Goal: Information Seeking & Learning: Check status

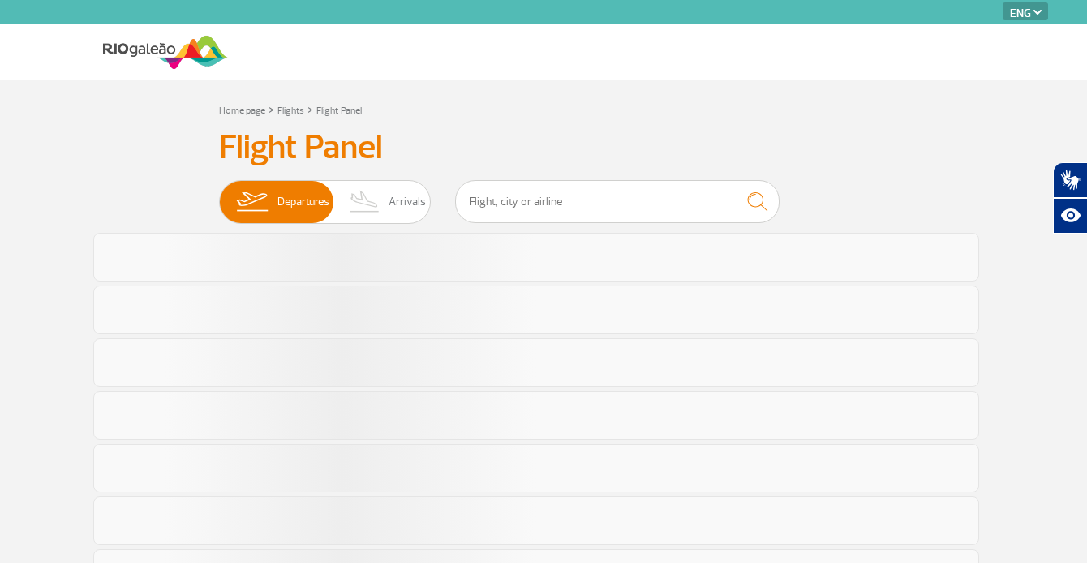
select select "en"
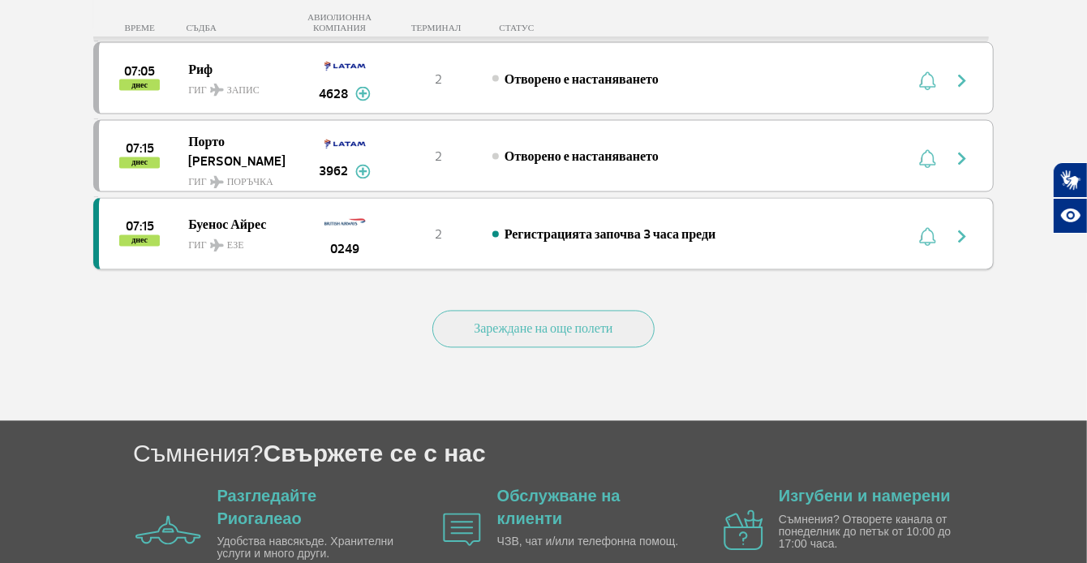
scroll to position [1561, 0]
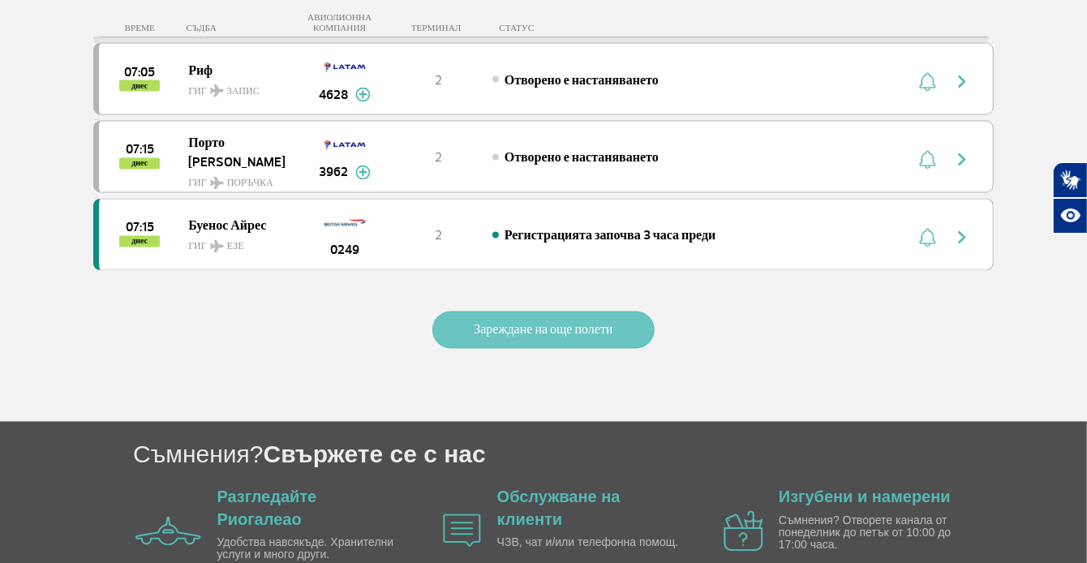
click at [569, 322] on font "Зареждане на още полети" at bounding box center [543, 330] width 139 height 16
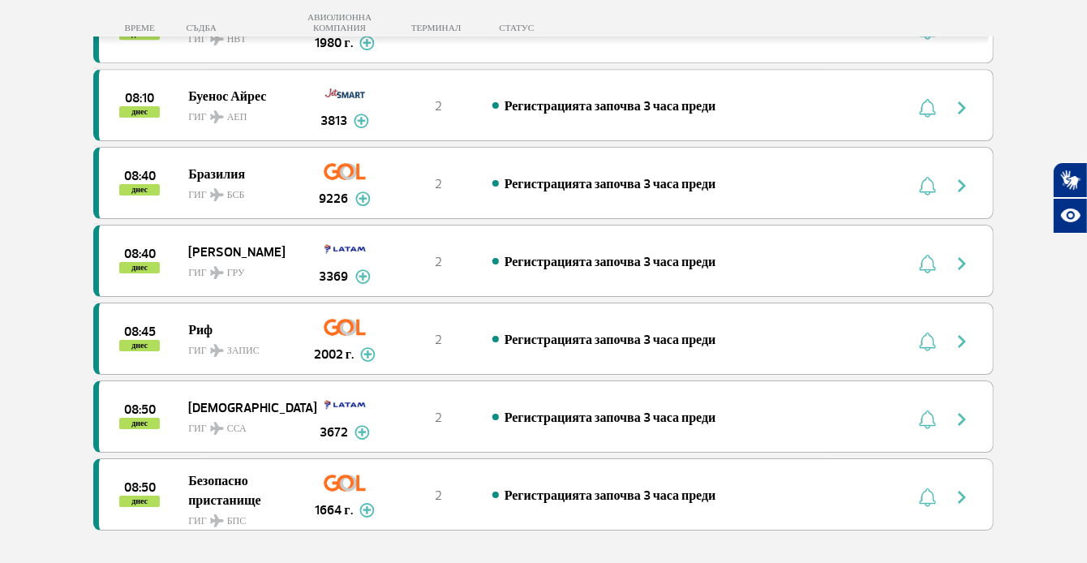
scroll to position [3187, 0]
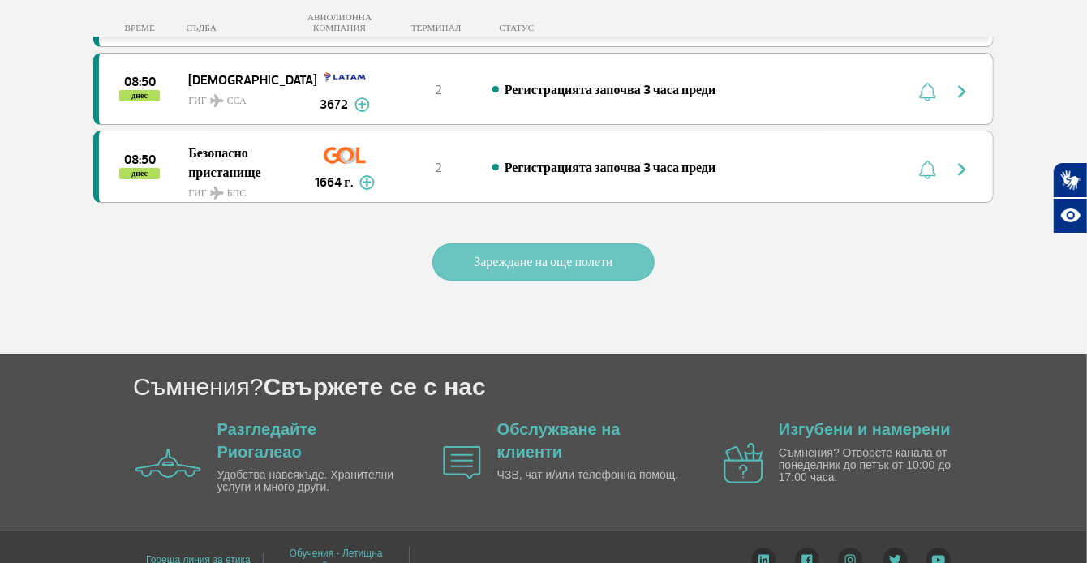
click at [500, 254] on font "Зареждане на още полети" at bounding box center [543, 262] width 139 height 16
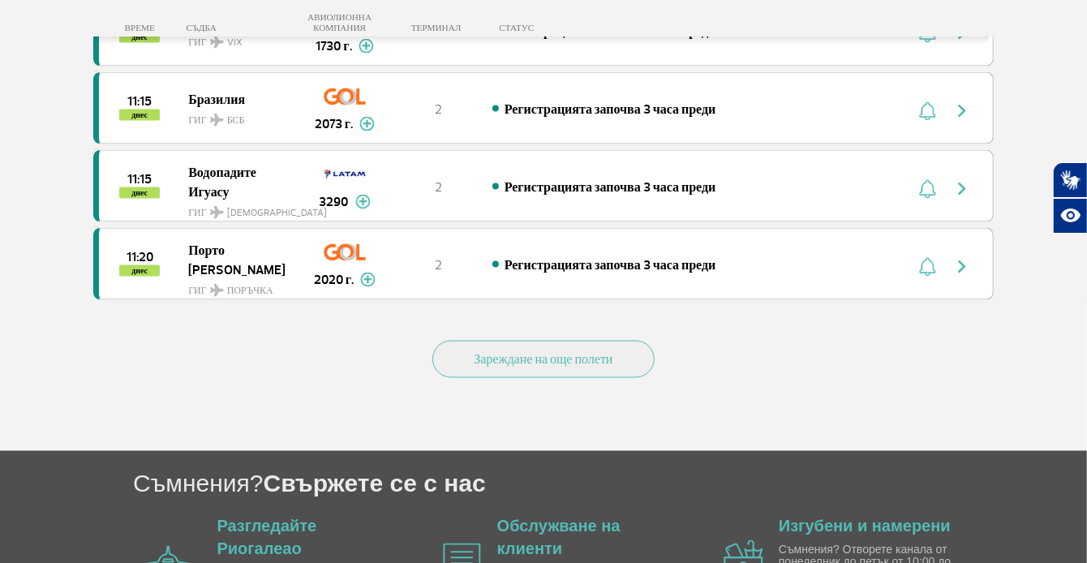
scroll to position [4731, 0]
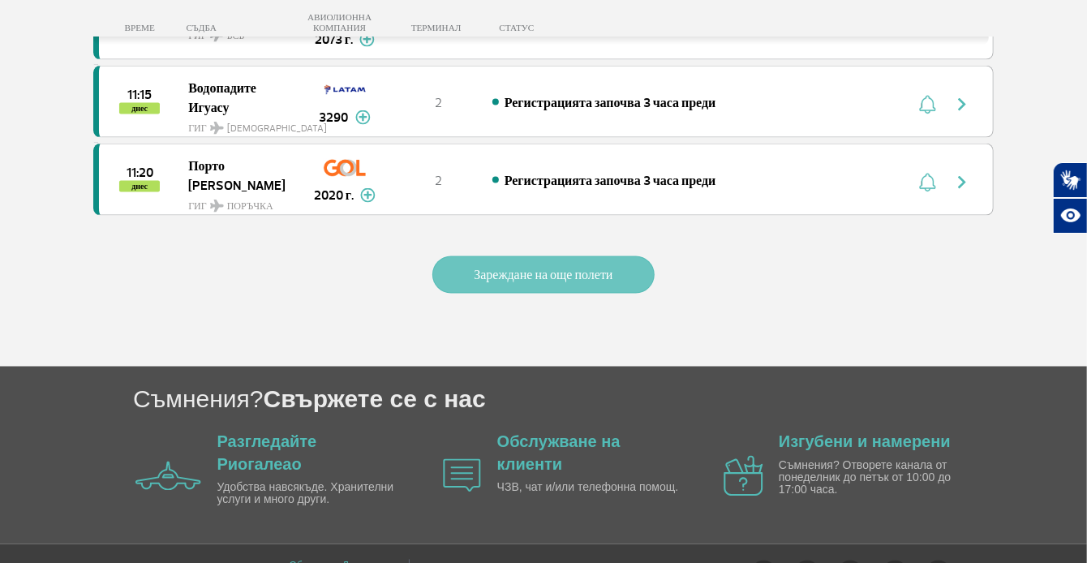
click at [540, 267] on font "Зареждане на още полети" at bounding box center [543, 275] width 139 height 16
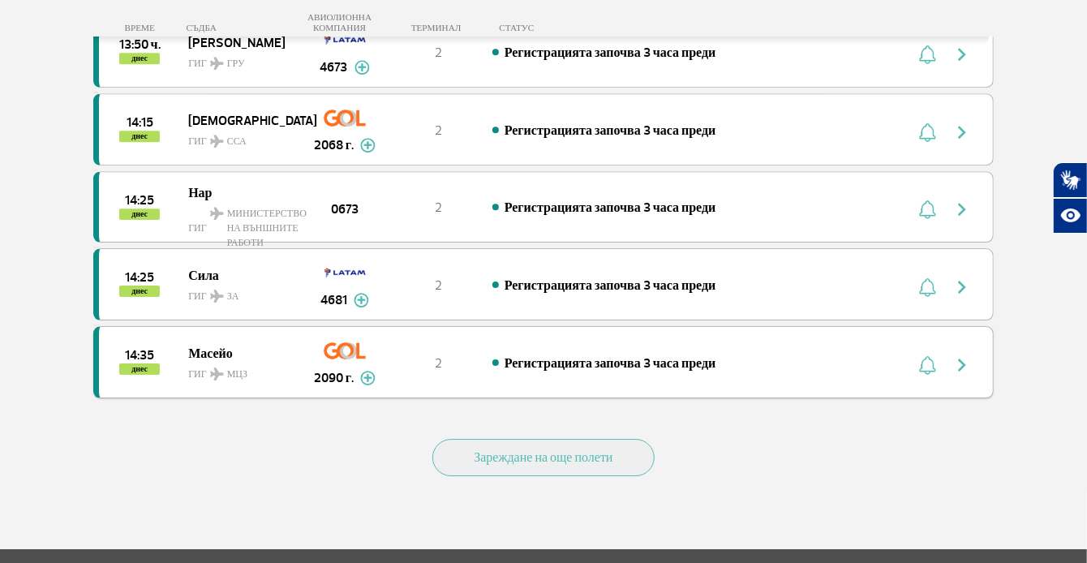
scroll to position [6110, 0]
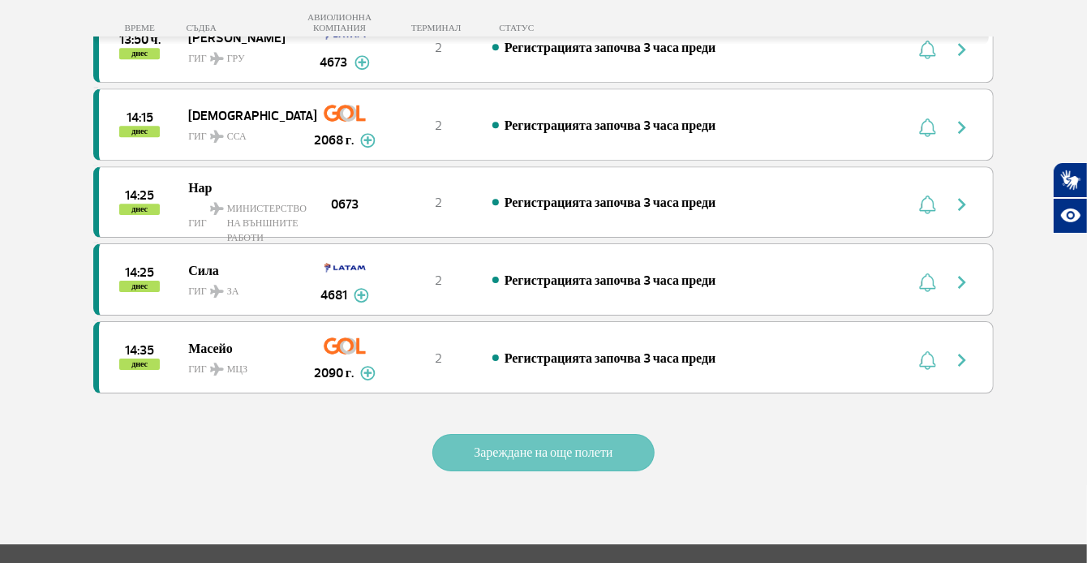
click at [564, 444] on font "Зареждане на още полети" at bounding box center [543, 452] width 139 height 16
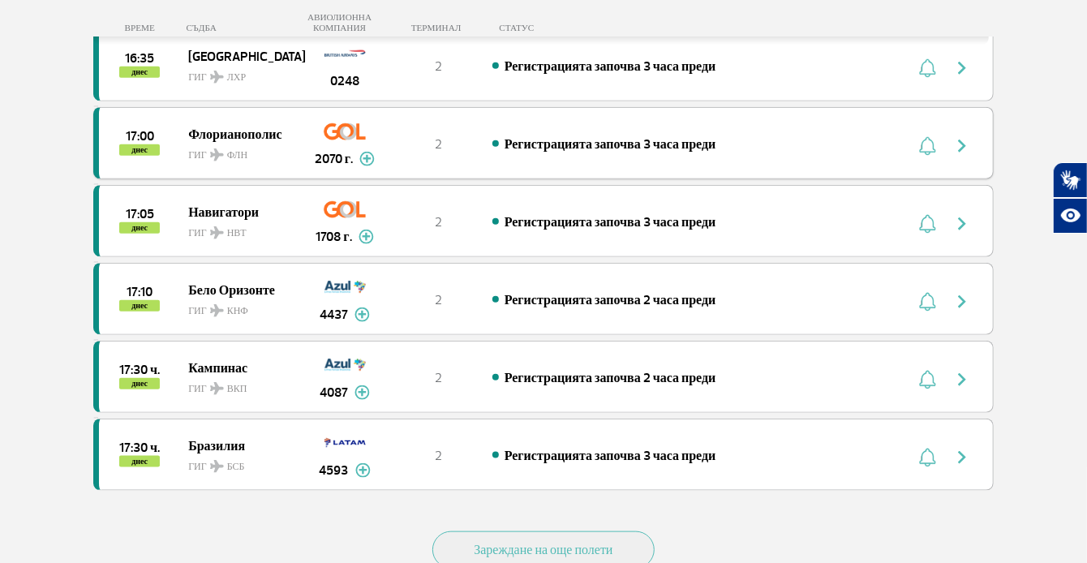
scroll to position [7732, 0]
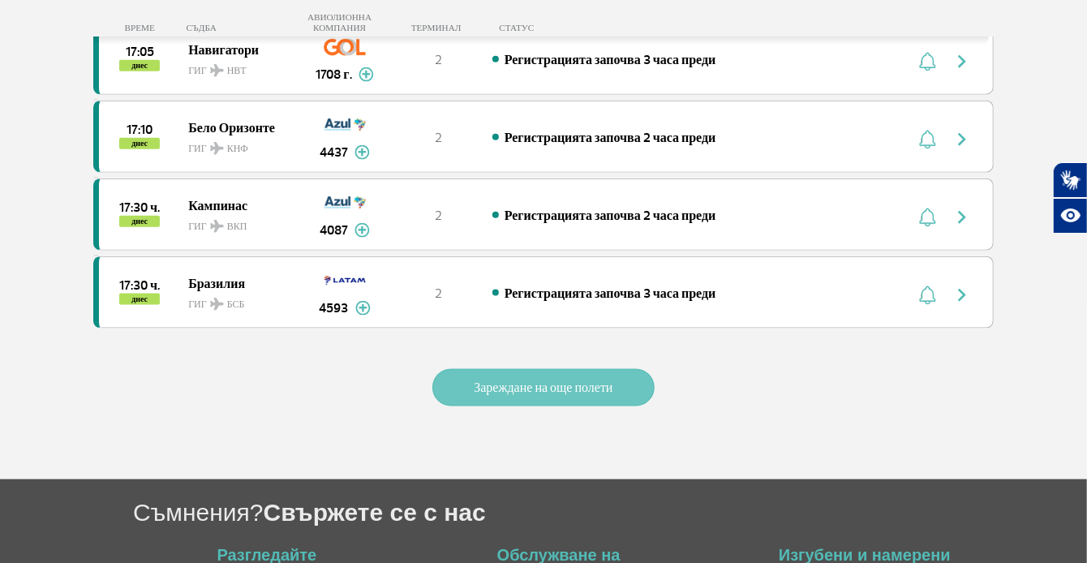
click at [530, 380] on font "Зареждане на още полети" at bounding box center [543, 388] width 139 height 16
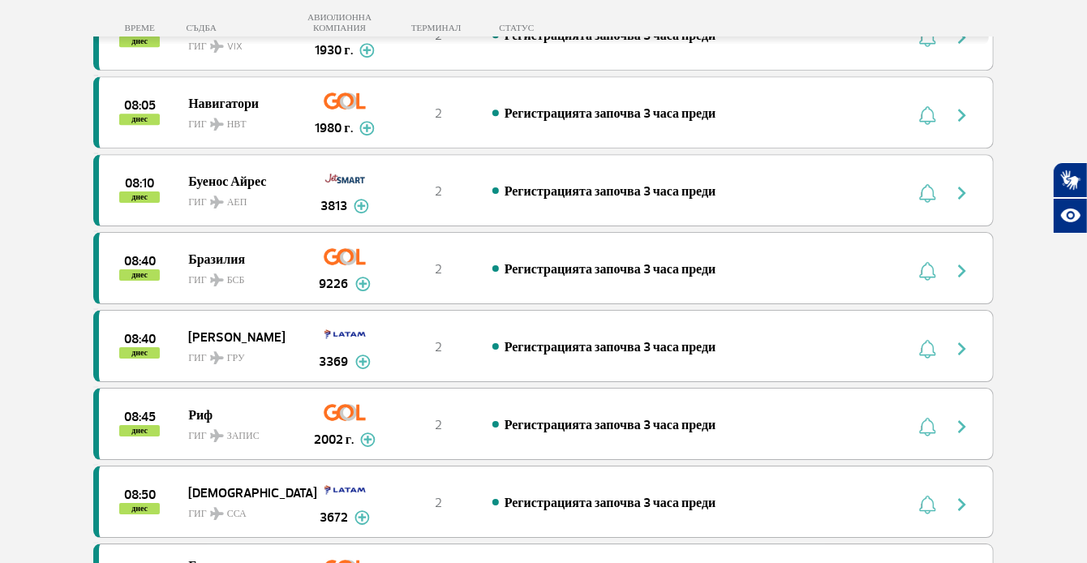
scroll to position [2541, 0]
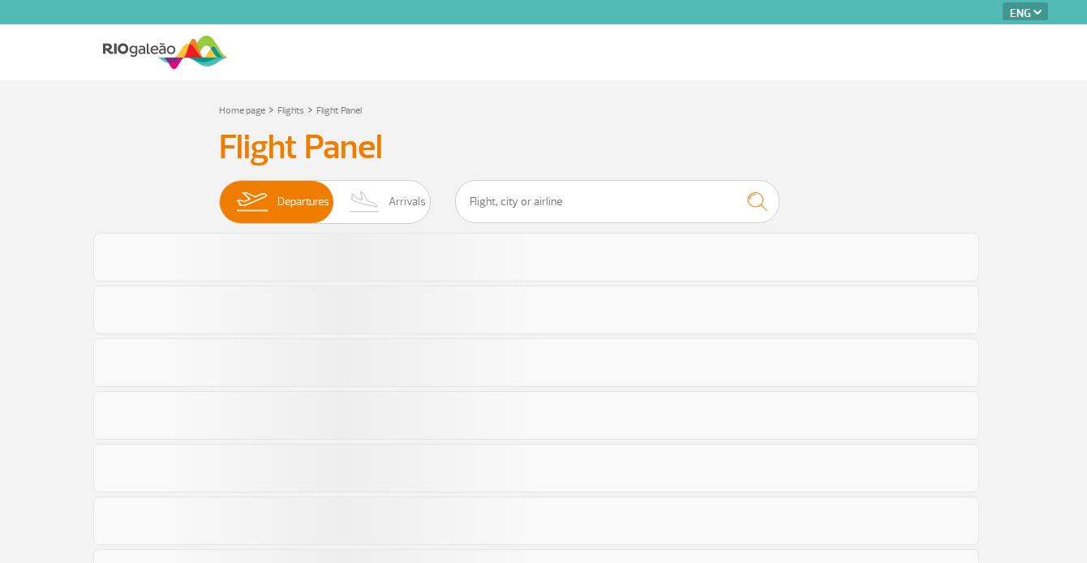
select select "en"
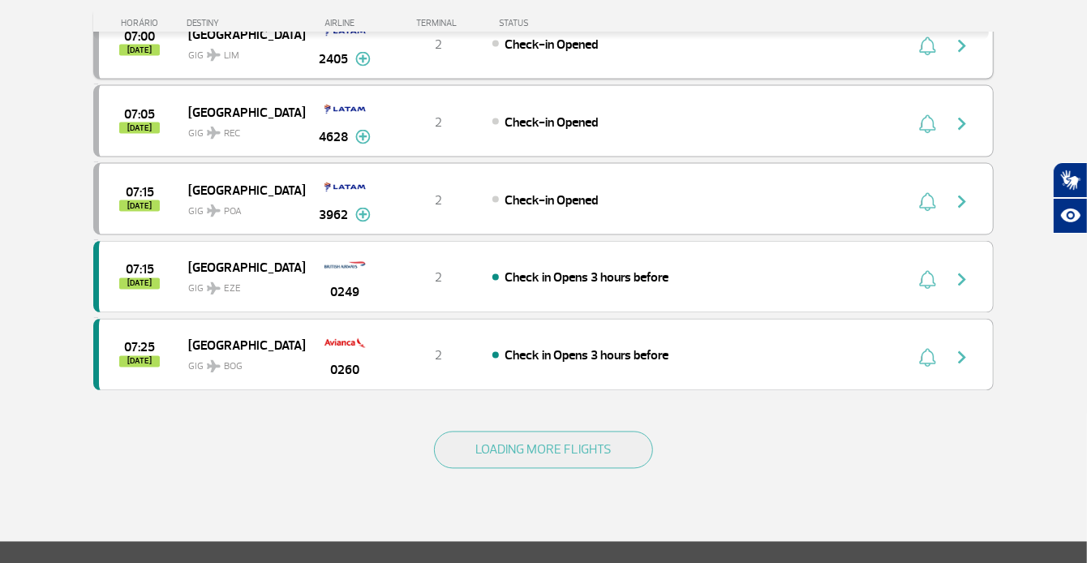
scroll to position [1460, 0]
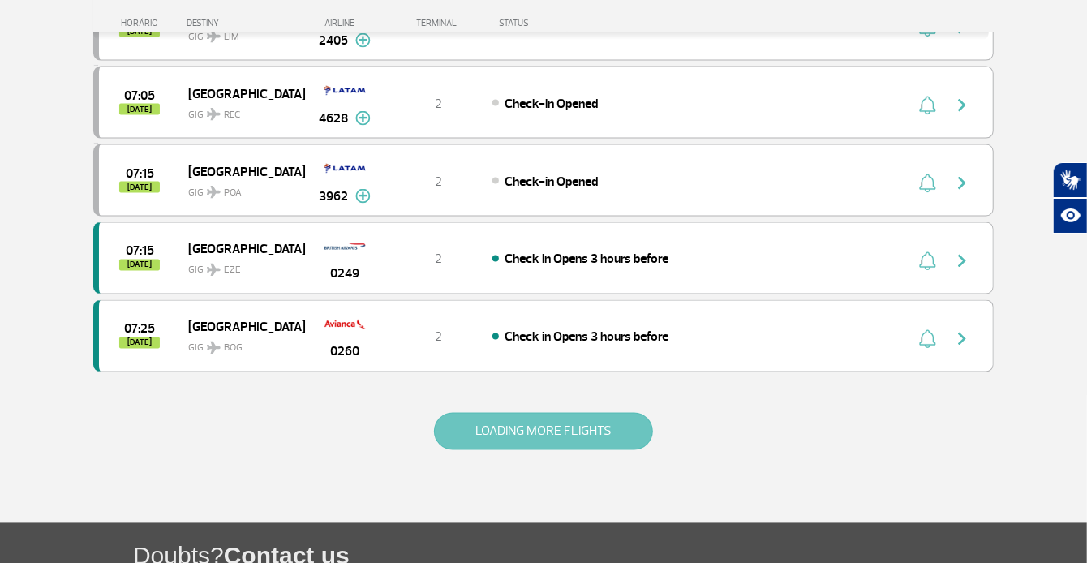
click at [567, 425] on button "LOADING MORE FLIGHTS" at bounding box center [543, 431] width 219 height 37
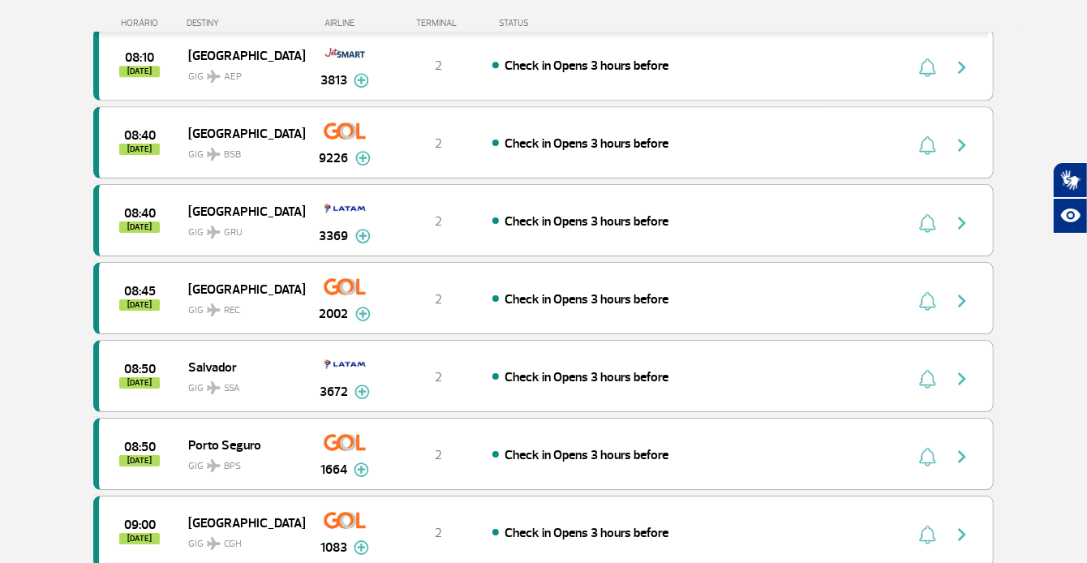
scroll to position [3001, 0]
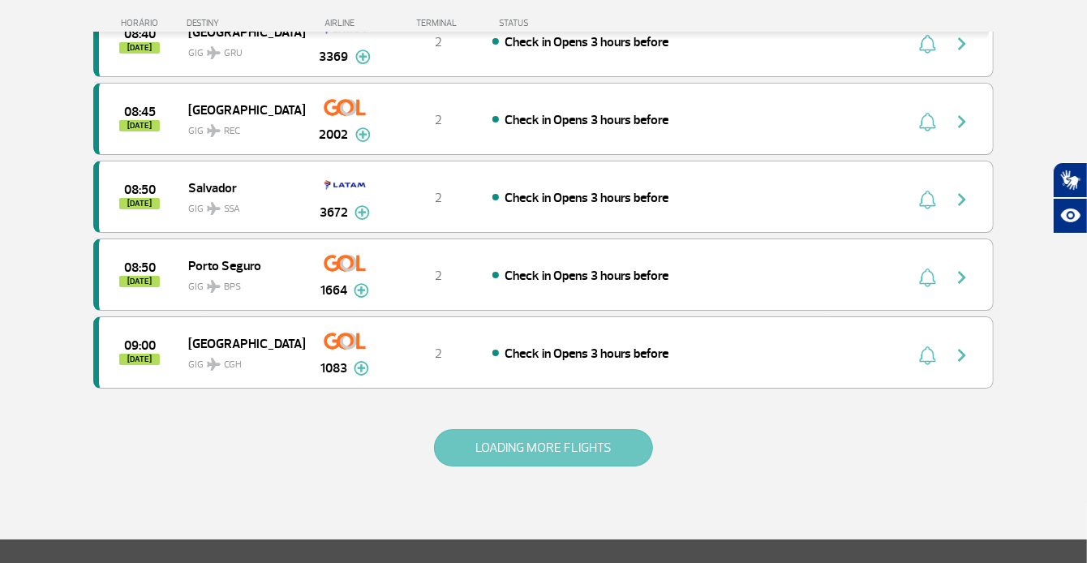
click at [571, 429] on button "LOADING MORE FLIGHTS" at bounding box center [543, 447] width 219 height 37
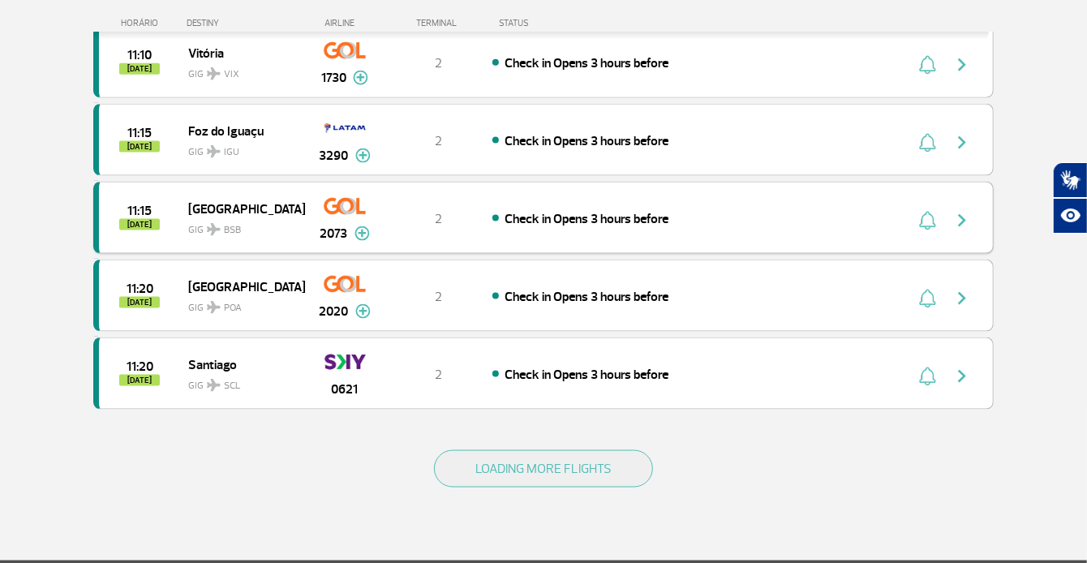
scroll to position [4542, 0]
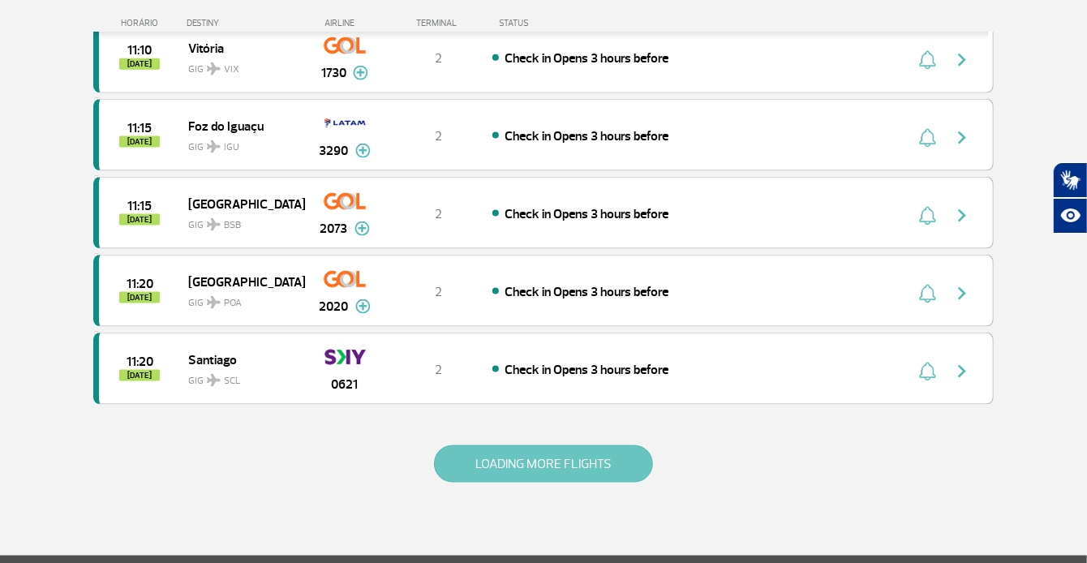
click at [483, 445] on button "LOADING MORE FLIGHTS" at bounding box center [543, 463] width 219 height 37
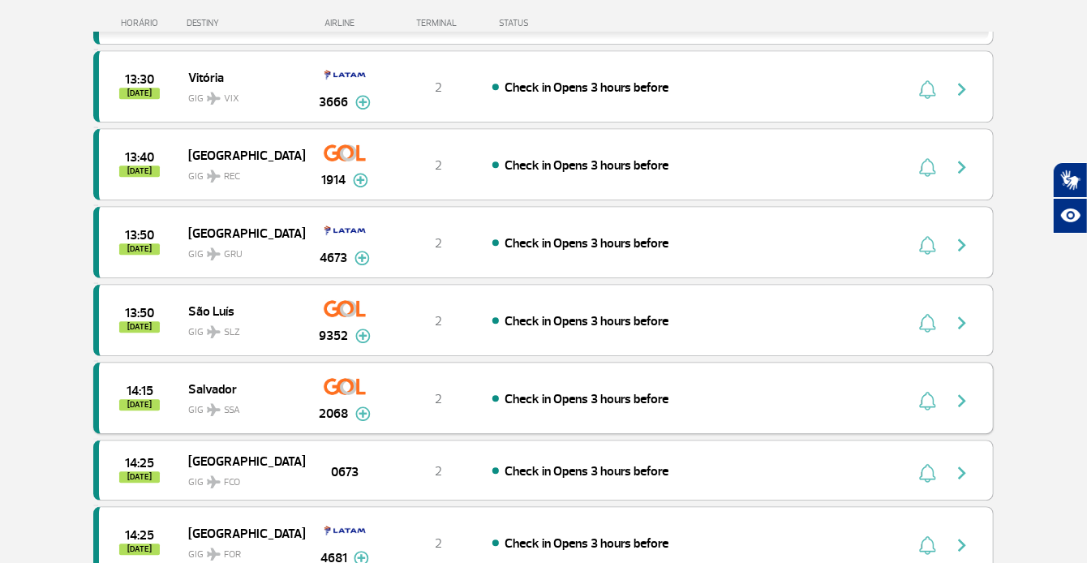
scroll to position [6002, 0]
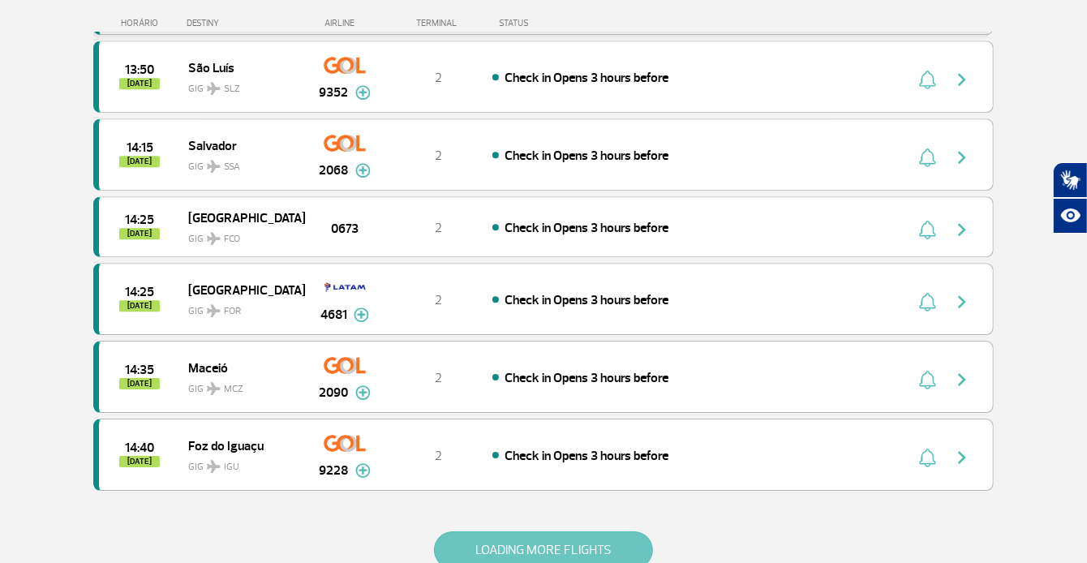
click at [535, 531] on button "LOADING MORE FLIGHTS" at bounding box center [543, 549] width 219 height 37
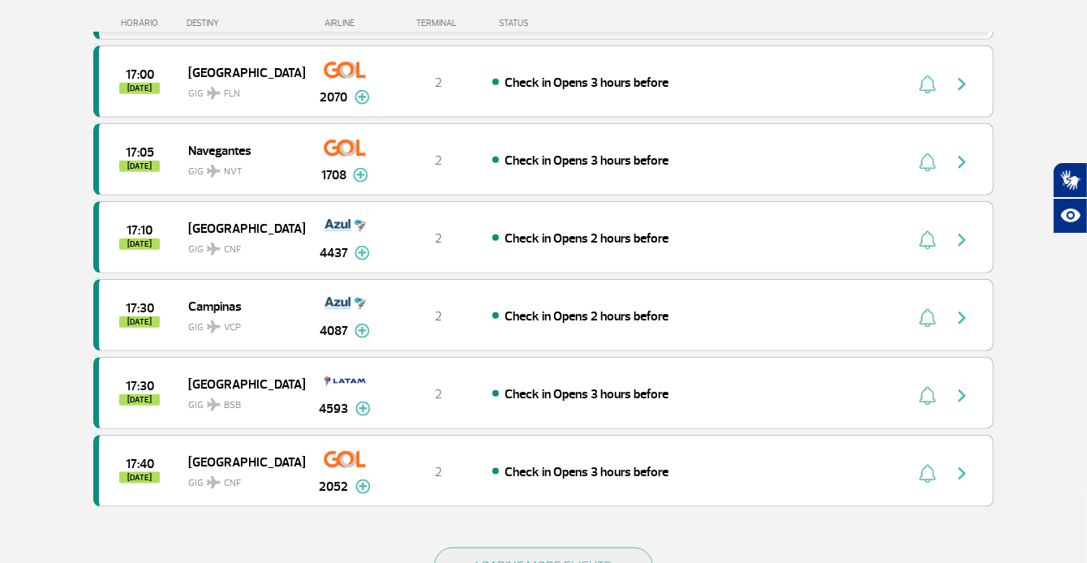
scroll to position [7624, 0]
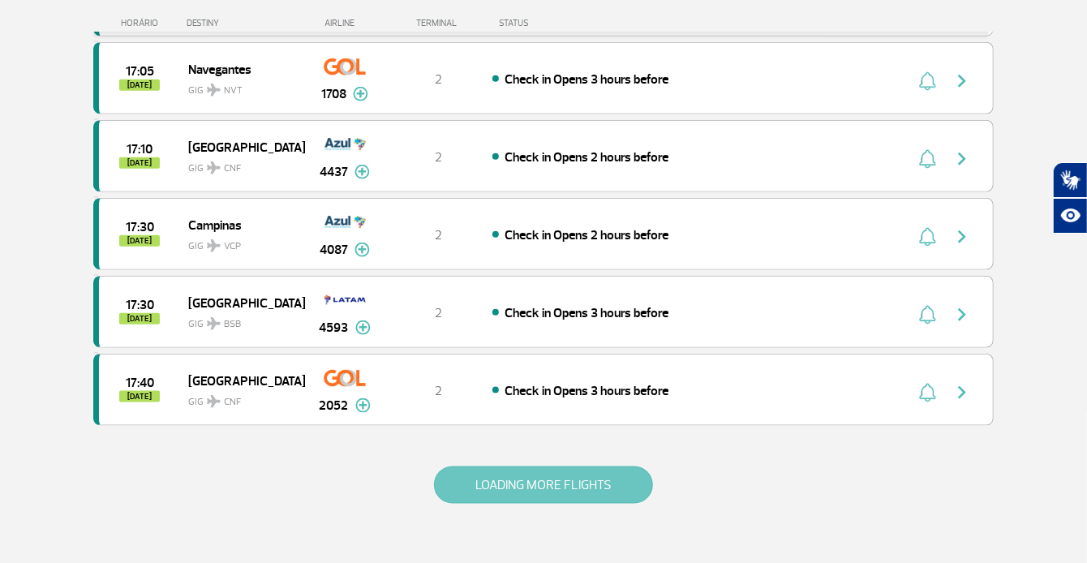
click at [505, 466] on button "LOADING MORE FLIGHTS" at bounding box center [543, 484] width 219 height 37
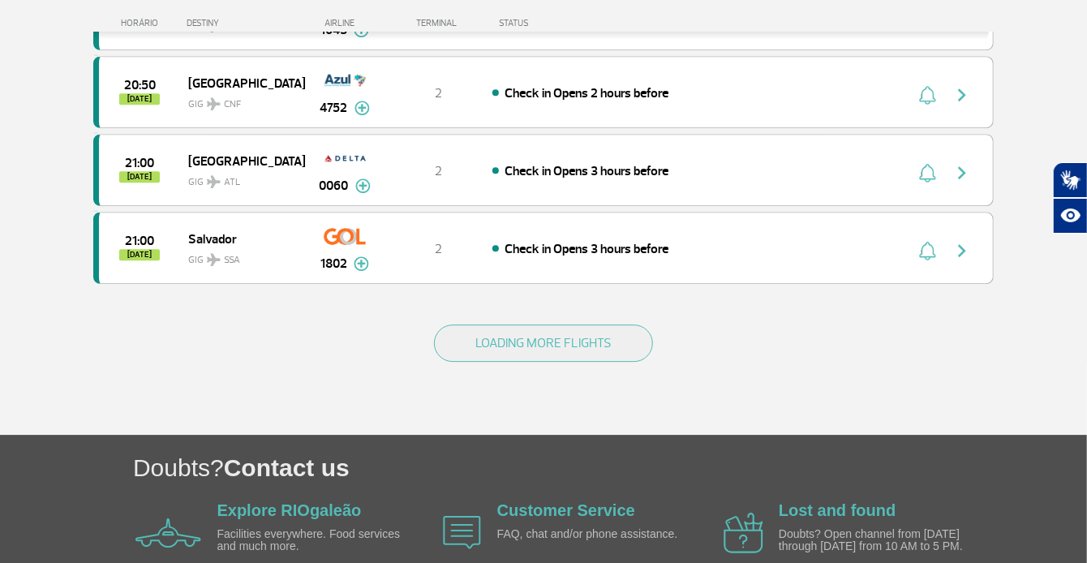
scroll to position [9330, 0]
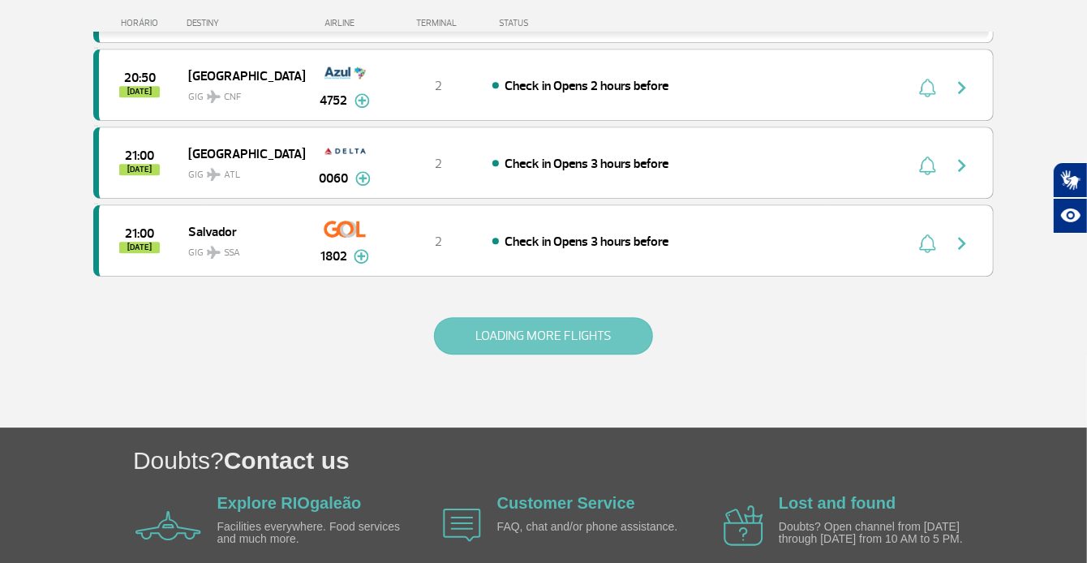
click at [540, 317] on button "LOADING MORE FLIGHTS" at bounding box center [543, 335] width 219 height 37
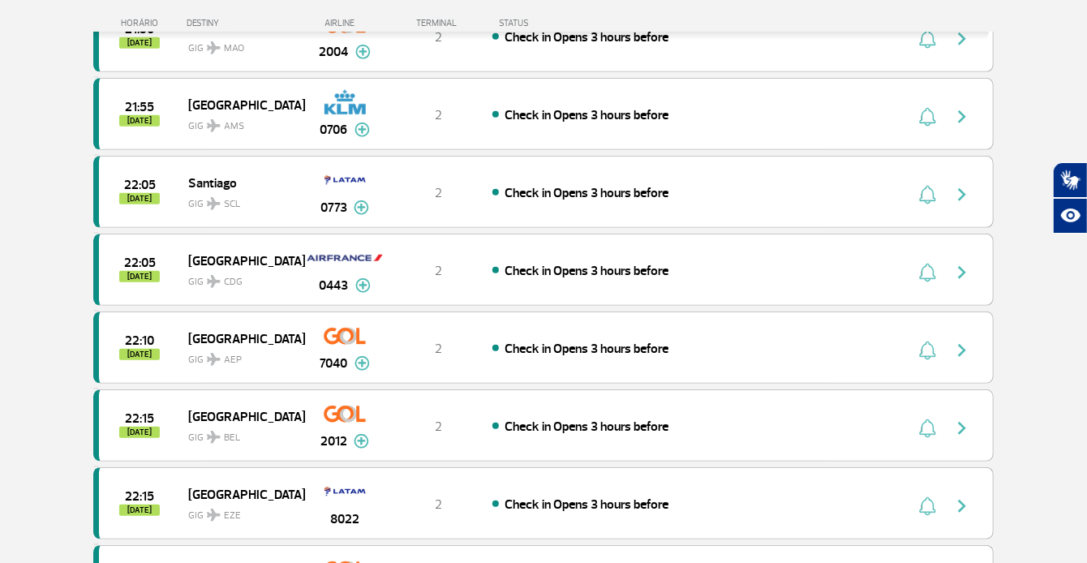
scroll to position [10790, 0]
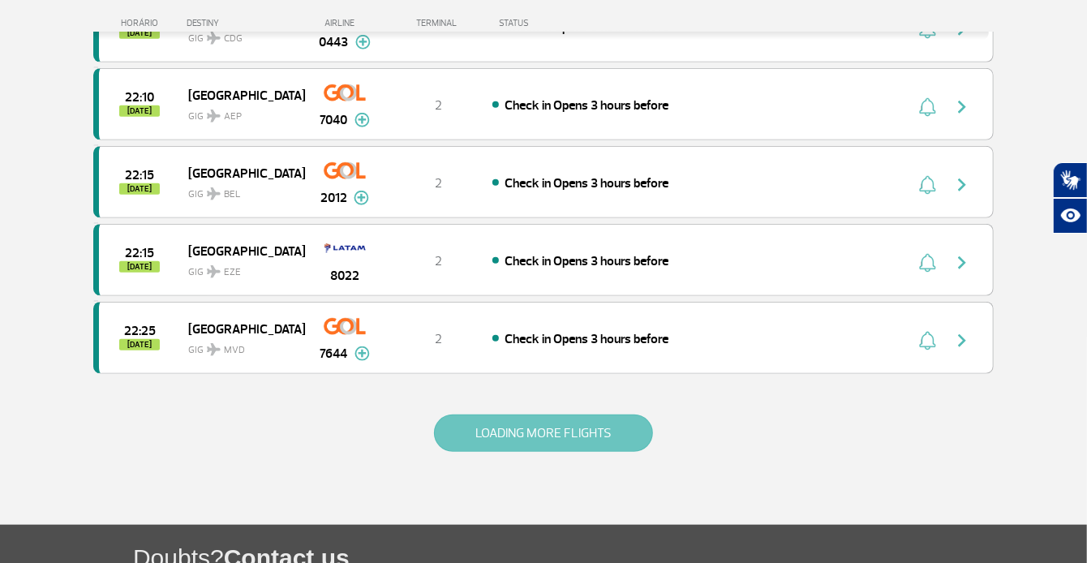
click at [509, 414] on button "LOADING MORE FLIGHTS" at bounding box center [543, 432] width 219 height 37
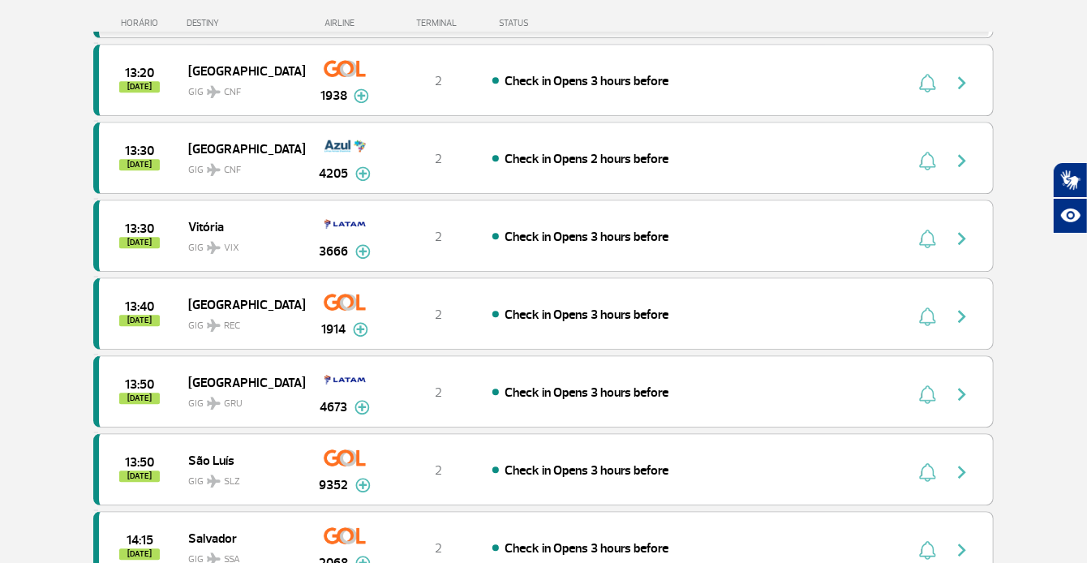
scroll to position [6015, 0]
